Goal: Information Seeking & Learning: Learn about a topic

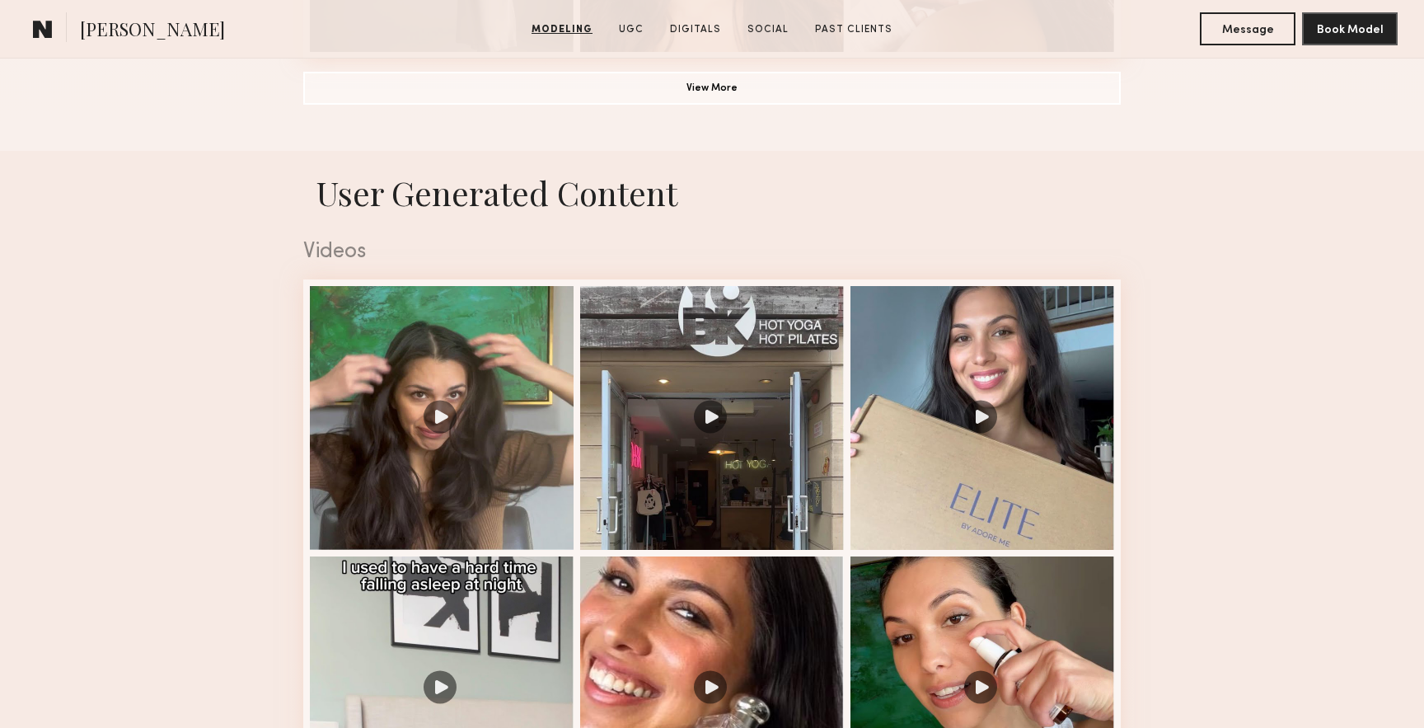
scroll to position [1614, 0]
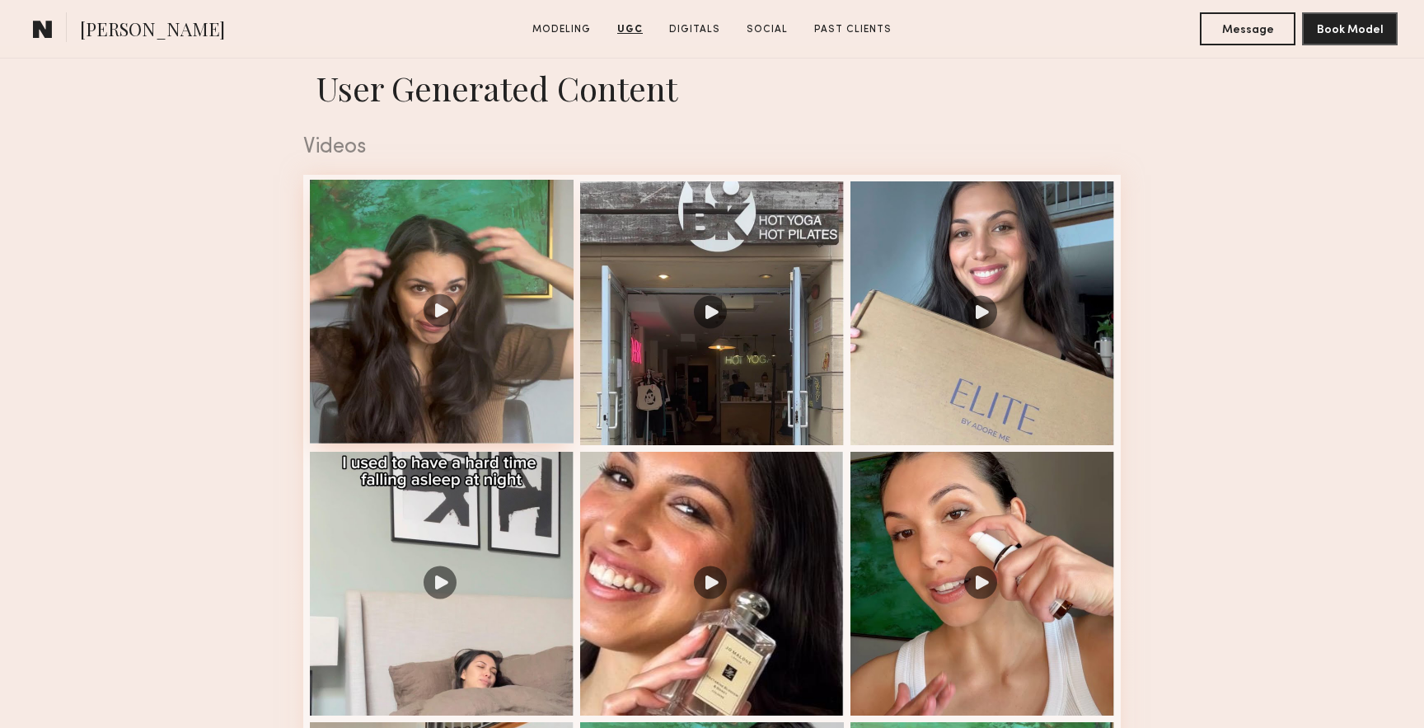
click at [465, 330] on div at bounding box center [442, 312] width 264 height 264
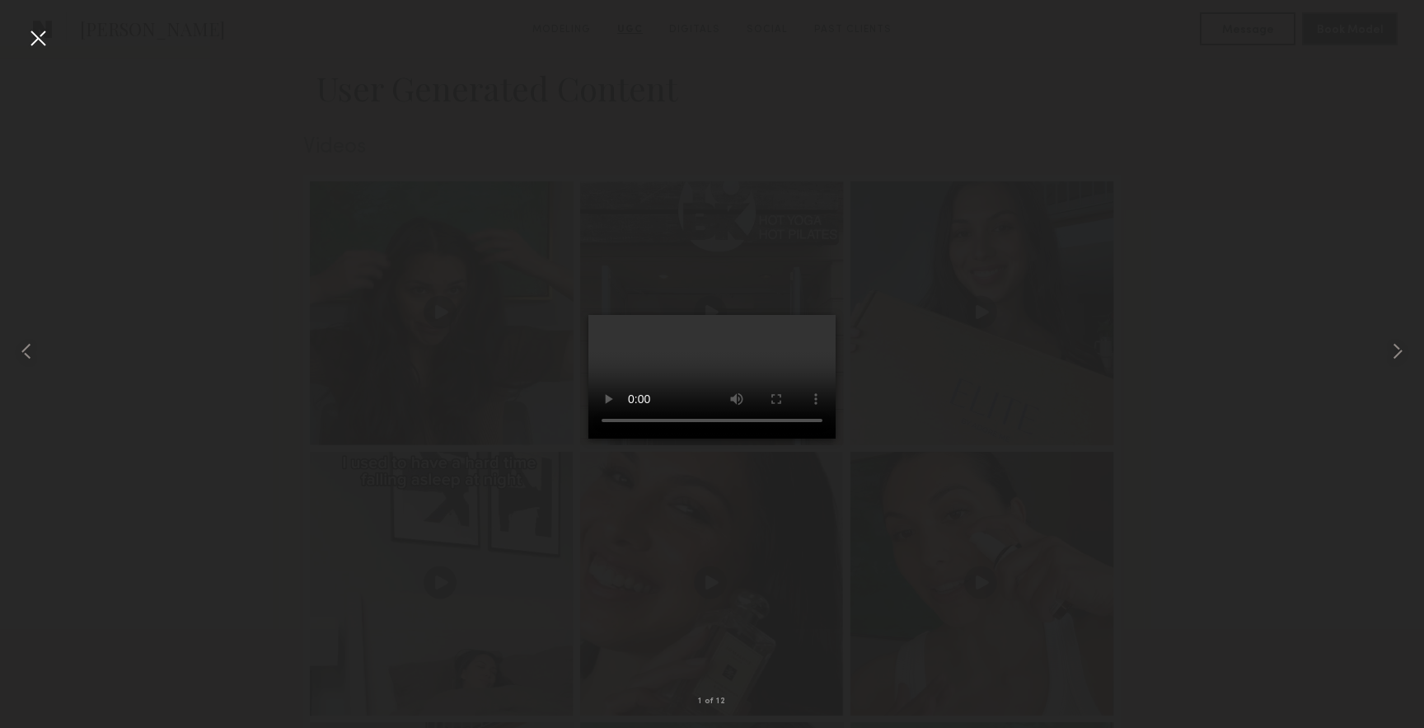
click at [34, 40] on div at bounding box center [38, 38] width 26 height 26
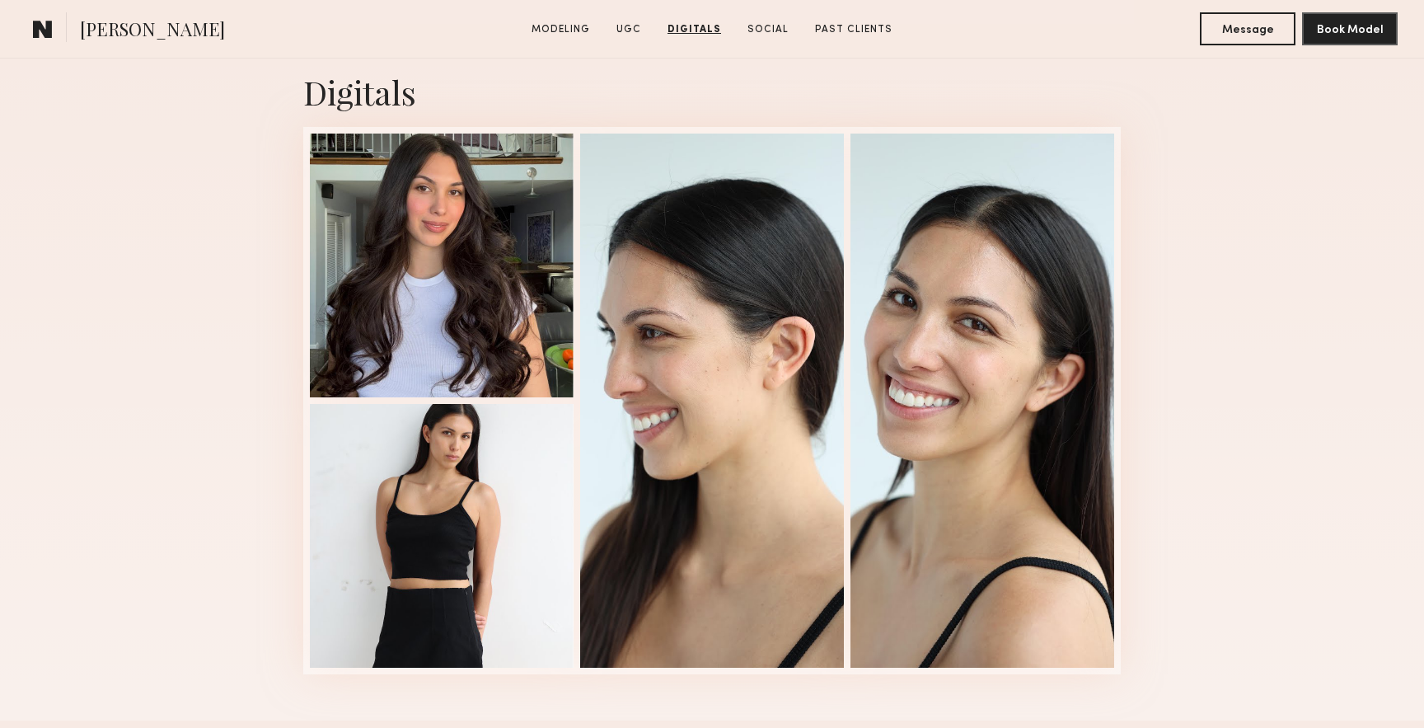
scroll to position [3816, 0]
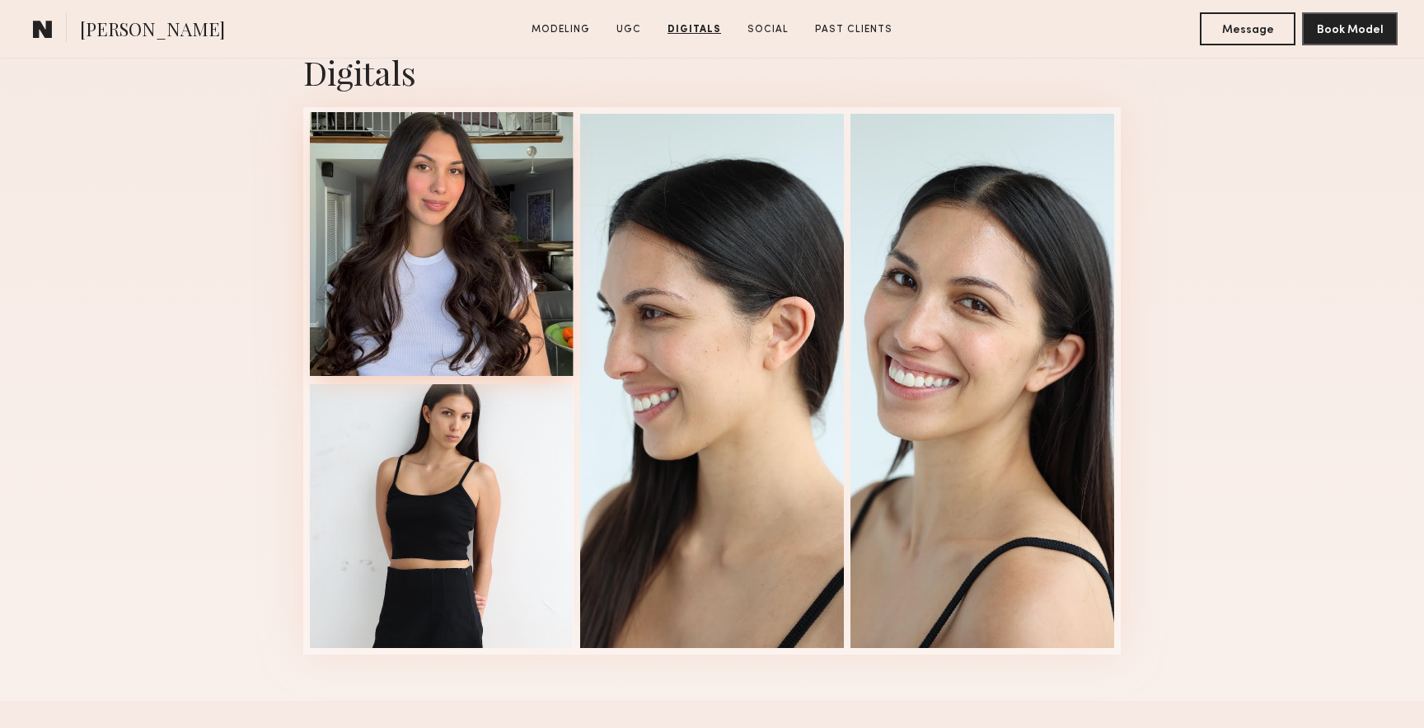
click at [484, 266] on div at bounding box center [442, 244] width 264 height 264
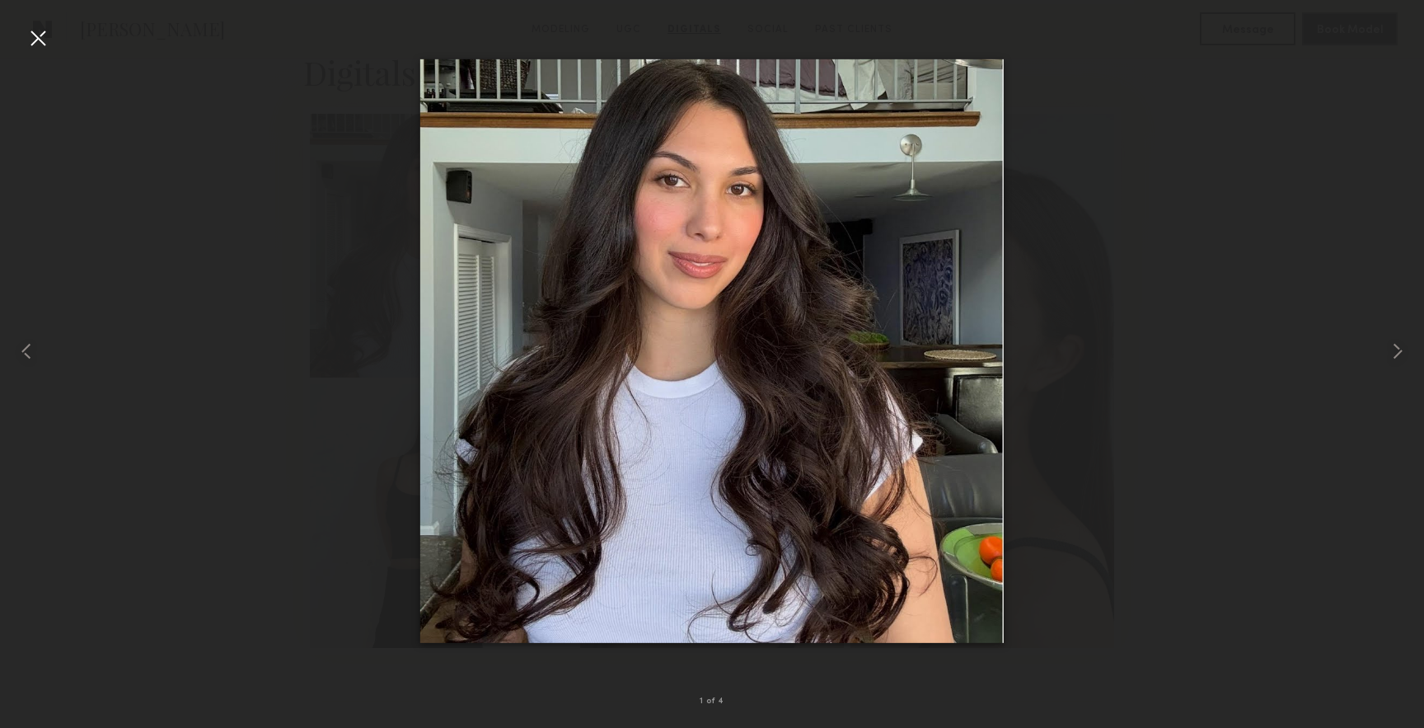
click at [40, 31] on div at bounding box center [38, 38] width 26 height 26
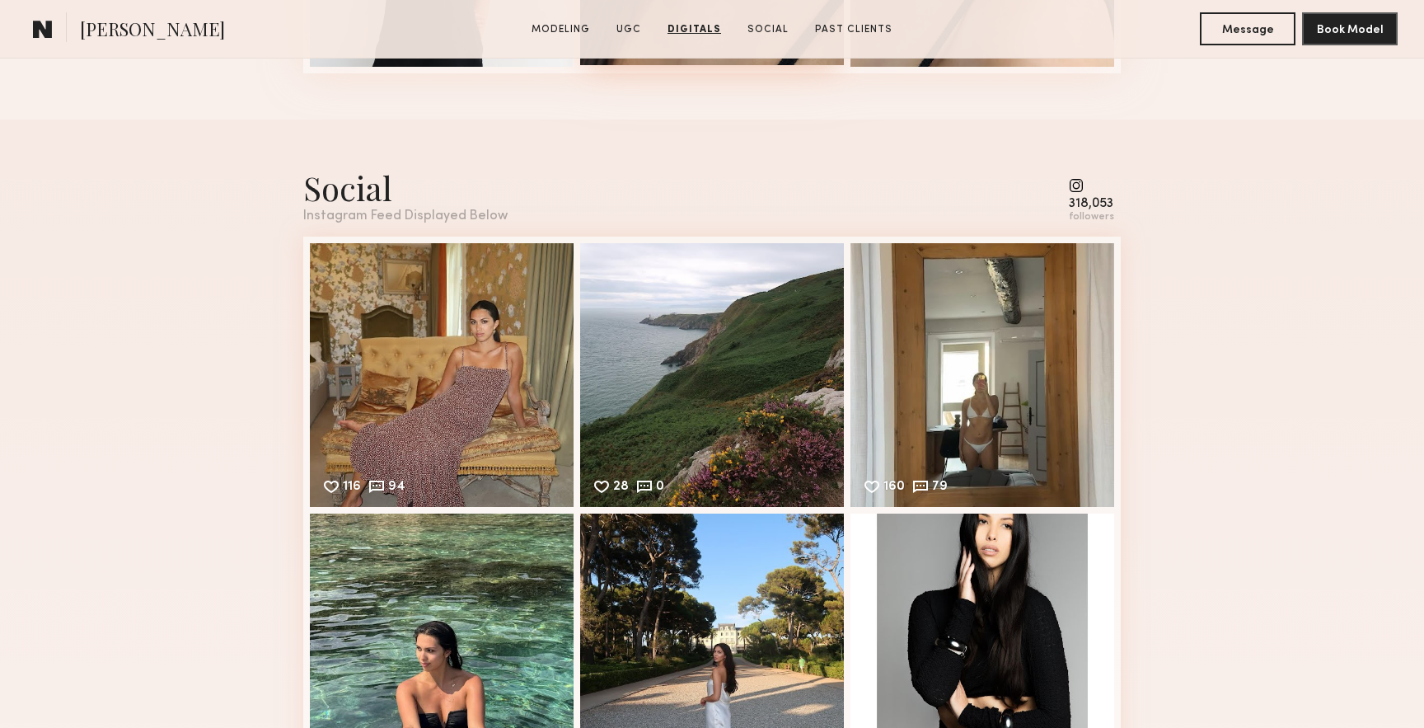
scroll to position [4794, 0]
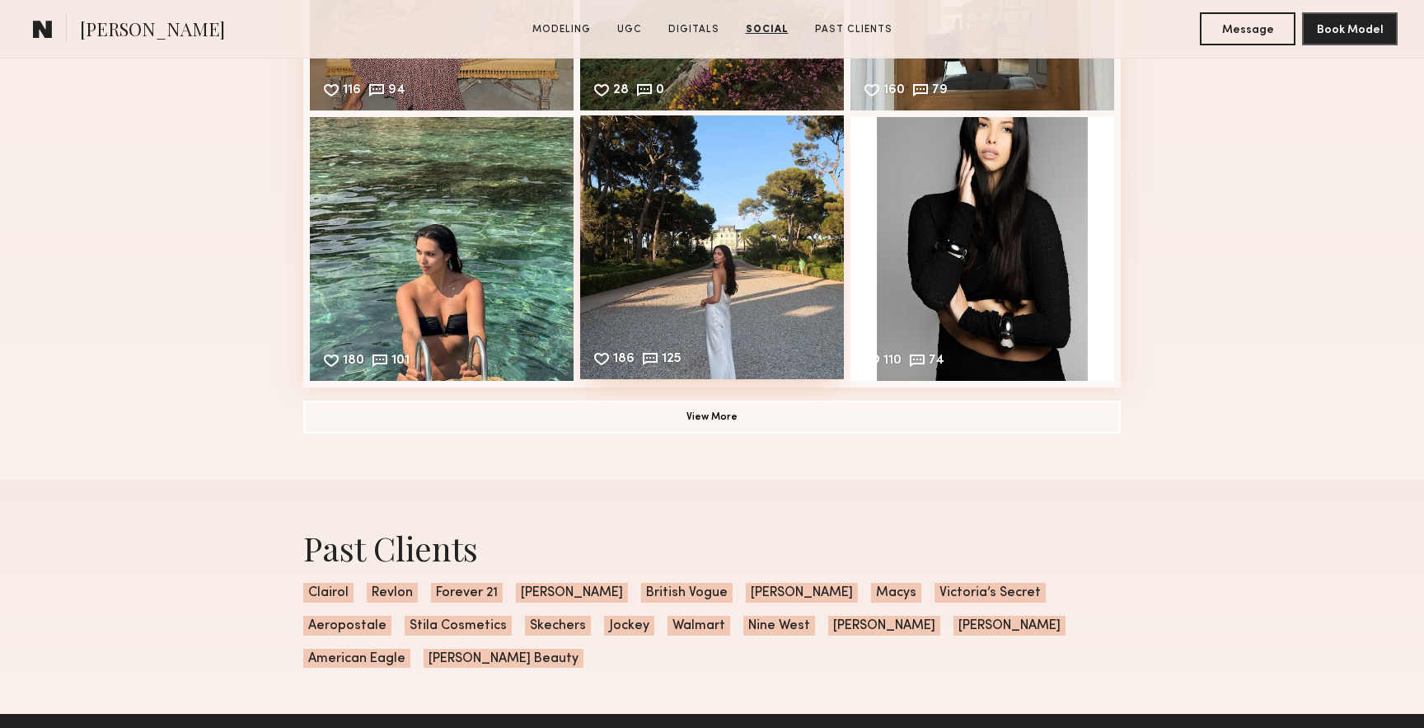
click at [702, 267] on div "186 125 Likes & comments displayed to show model’s engagement" at bounding box center [712, 247] width 264 height 264
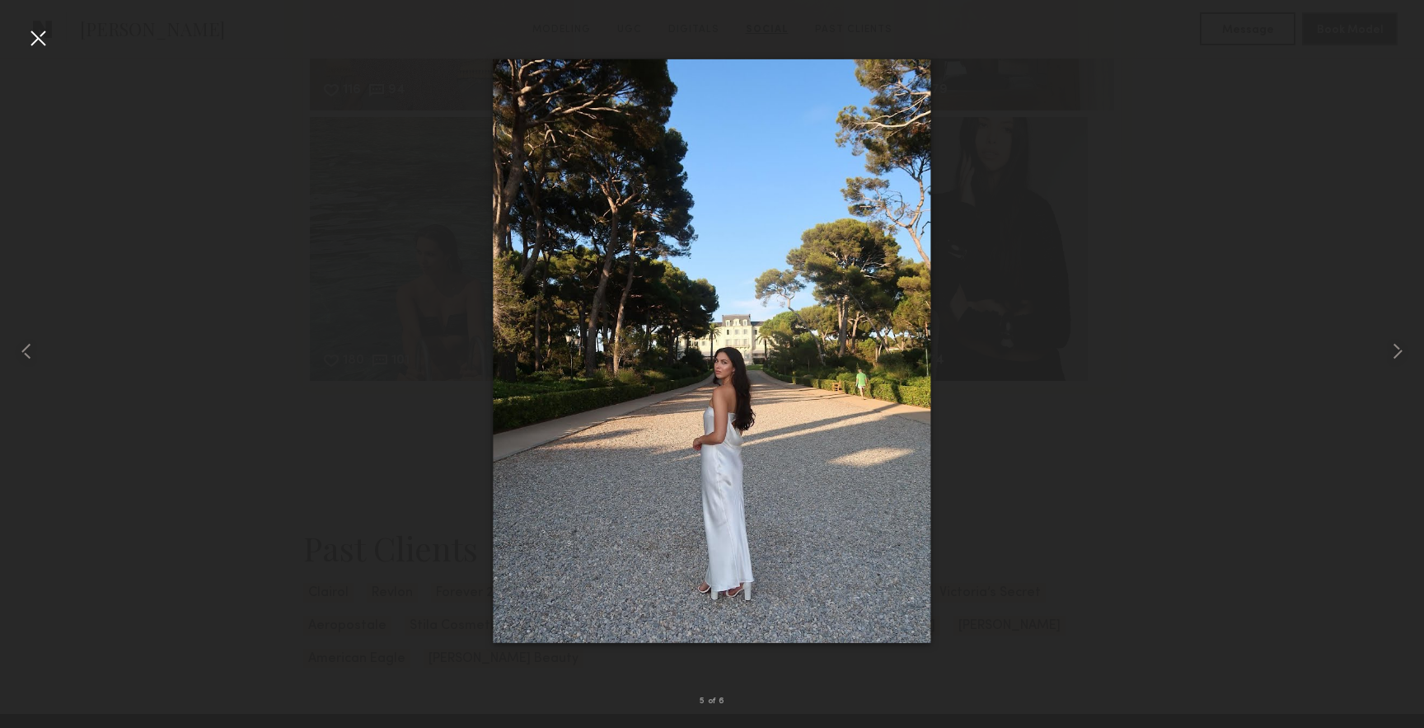
click at [340, 221] on div at bounding box center [712, 350] width 1424 height 648
click at [349, 250] on div at bounding box center [712, 350] width 1424 height 648
click at [38, 35] on div at bounding box center [38, 38] width 26 height 26
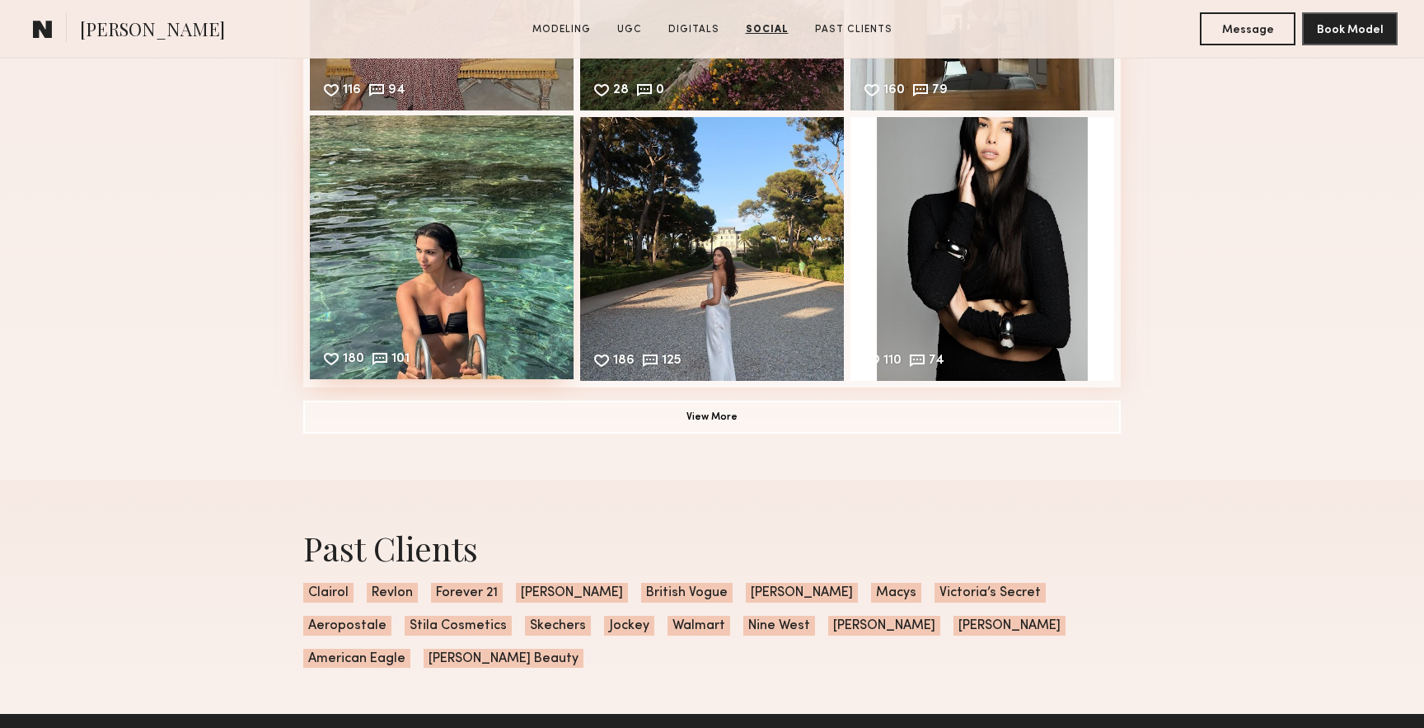
scroll to position [4511, 0]
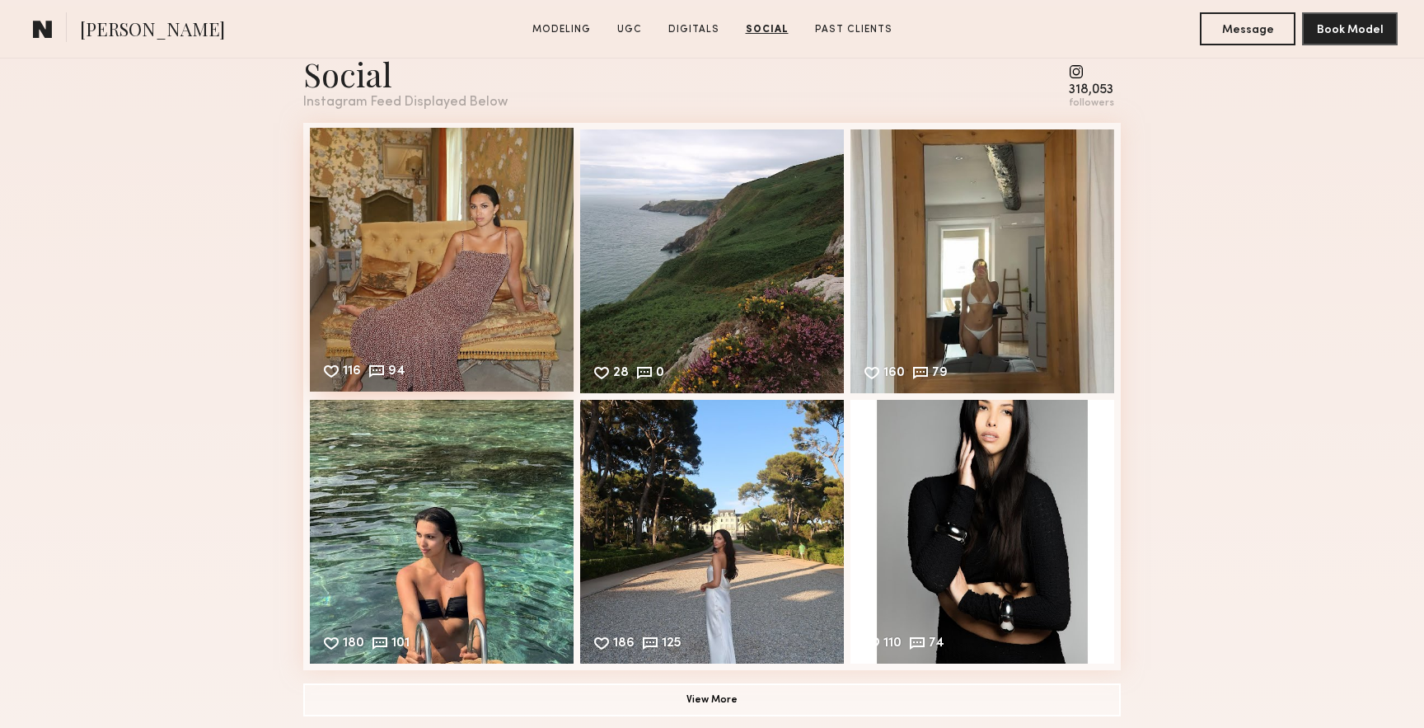
click at [493, 264] on div "116 94 Likes & comments displayed to show model’s engagement" at bounding box center [442, 260] width 264 height 264
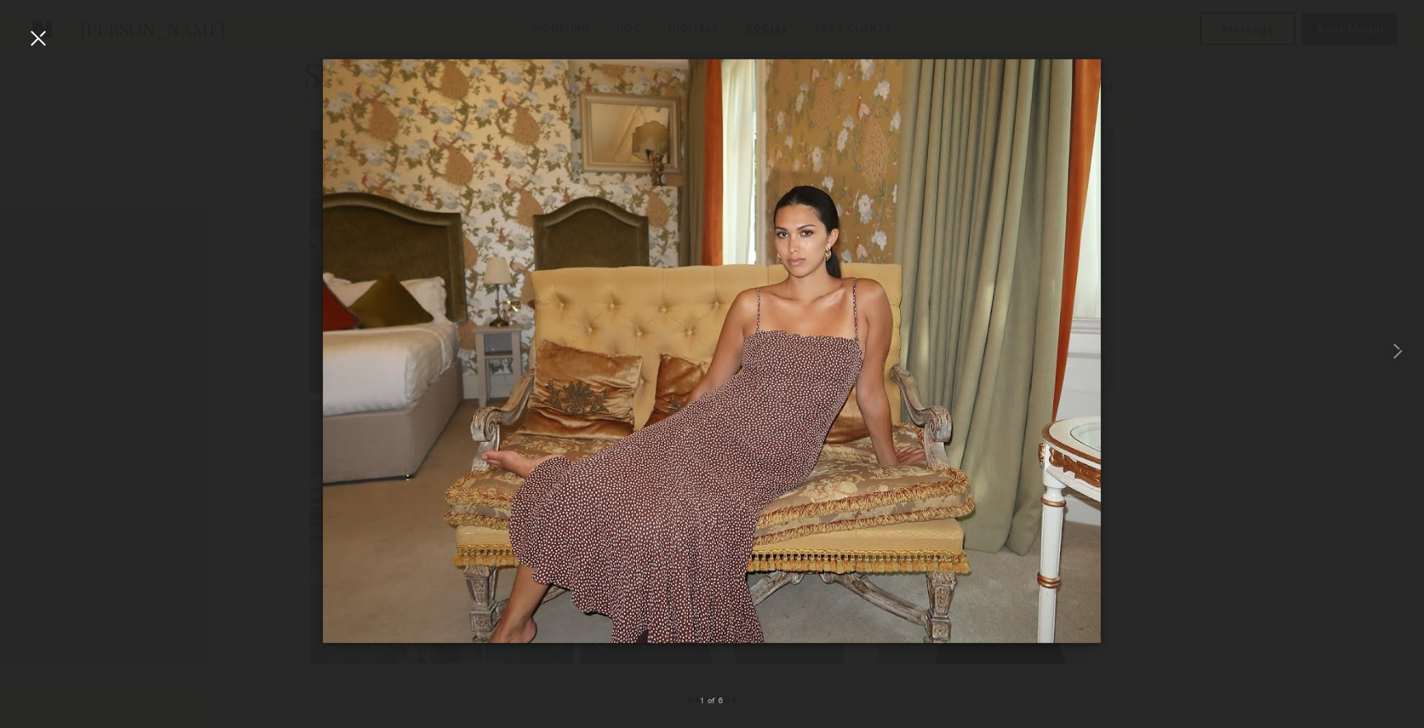
click at [41, 45] on div at bounding box center [38, 38] width 26 height 26
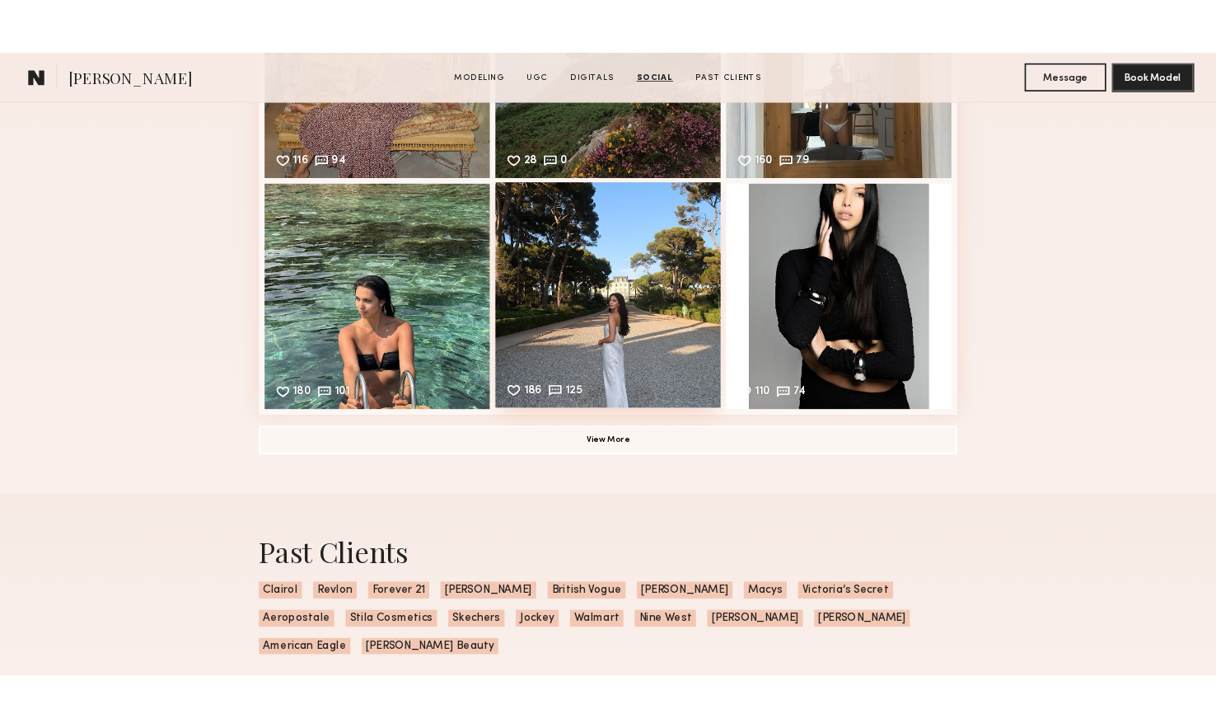
scroll to position [4537, 0]
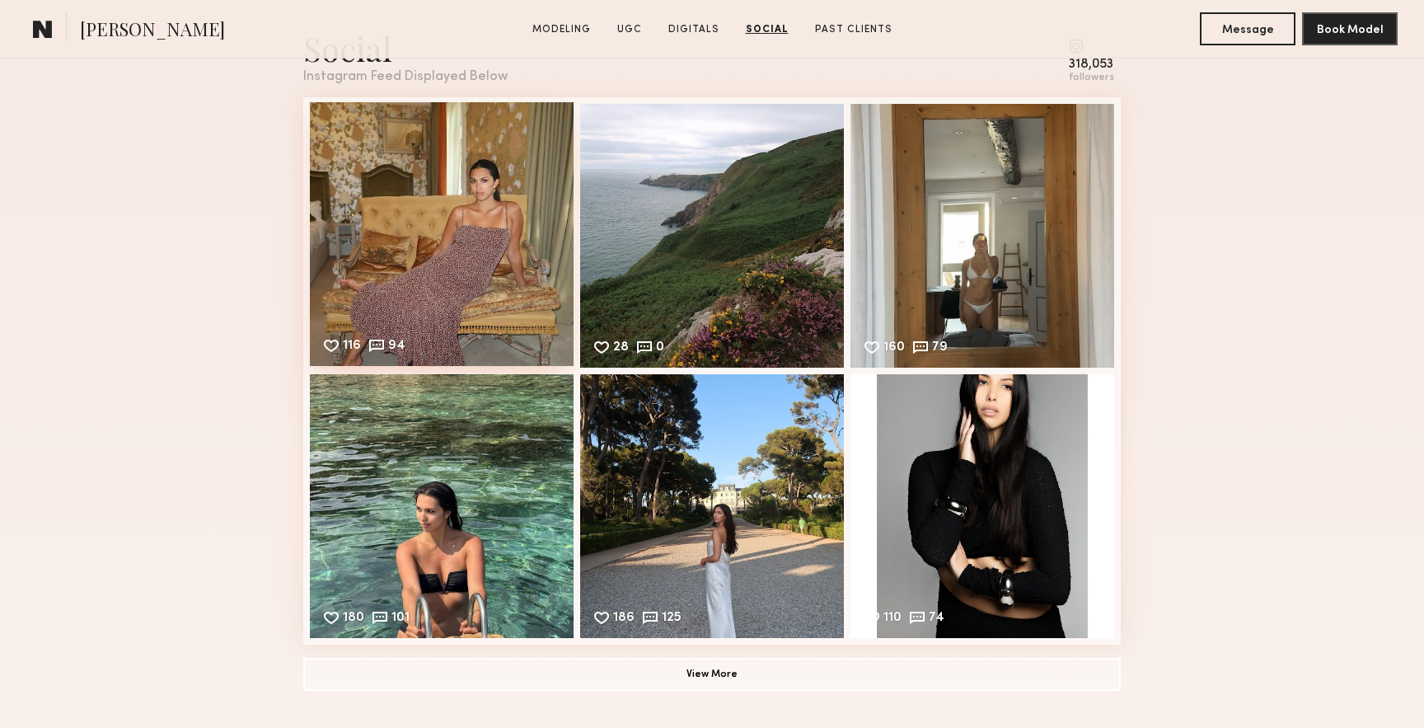
click at [487, 220] on div "116 94 Likes & comments displayed to show model’s engagement" at bounding box center [442, 234] width 264 height 264
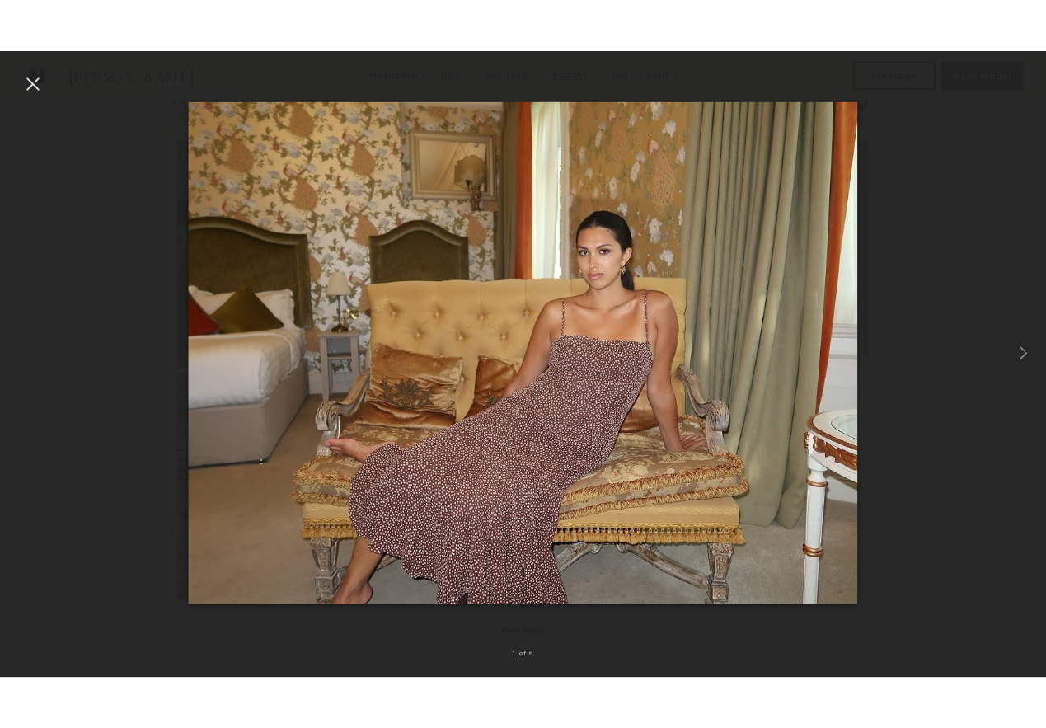
scroll to position [4525, 0]
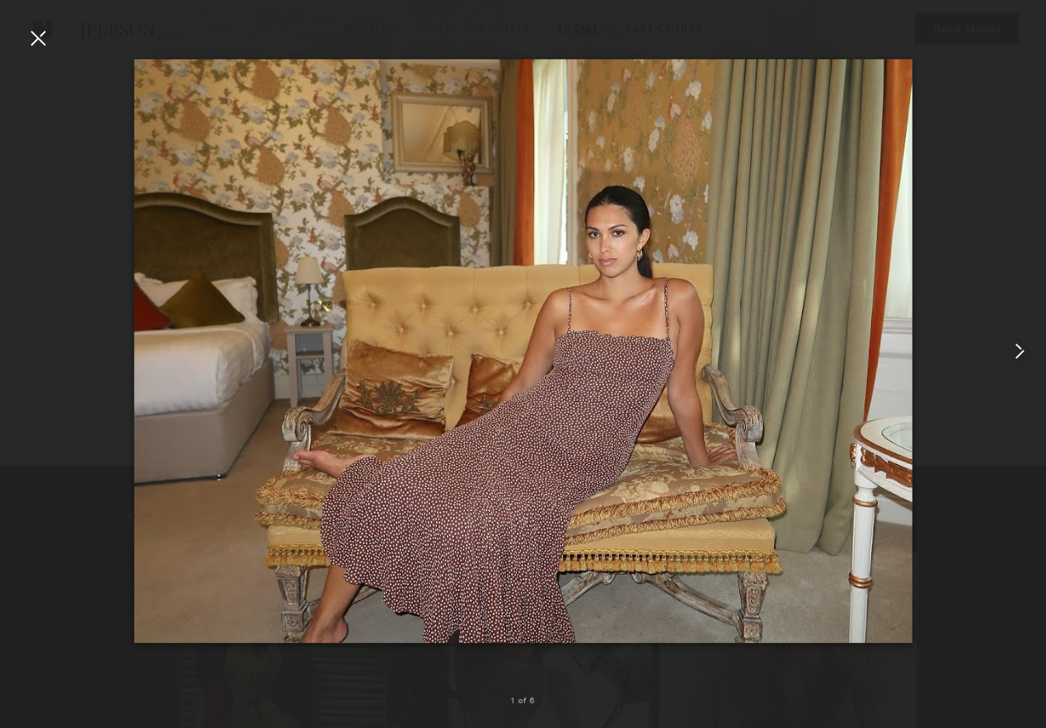
drag, startPoint x: 700, startPoint y: 319, endPoint x: 1033, endPoint y: 272, distance: 336.2
click at [0, 0] on nb-gallery-light "1 of 6" at bounding box center [523, 364] width 1046 height 728
